Goal: Navigation & Orientation: Find specific page/section

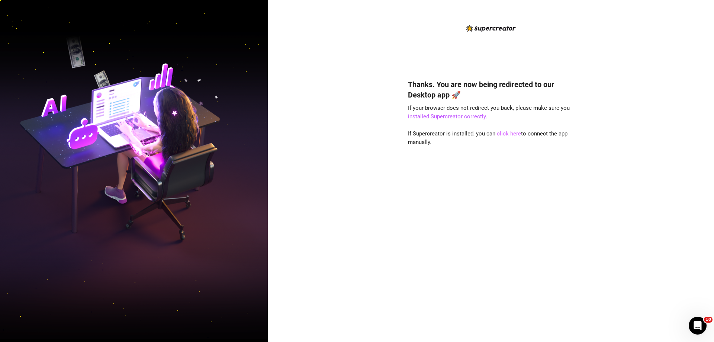
click at [502, 132] on link "click here" at bounding box center [509, 133] width 24 height 7
